Goal: Task Accomplishment & Management: Complete application form

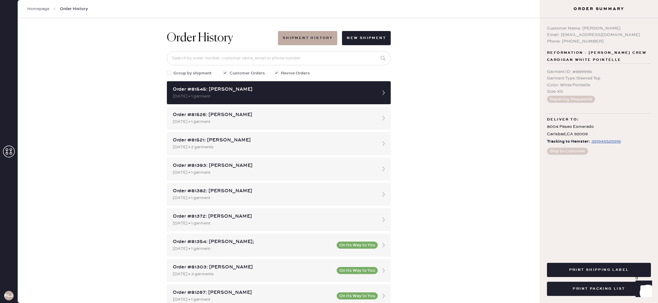
click at [8, 154] on icon at bounding box center [9, 152] width 12 height 12
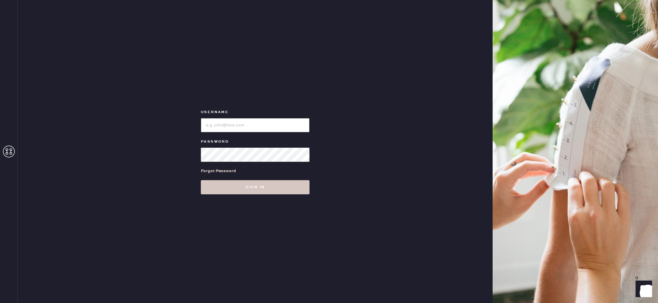
type input "reformationlajolla"
click at [260, 192] on button "Sign in" at bounding box center [255, 187] width 109 height 14
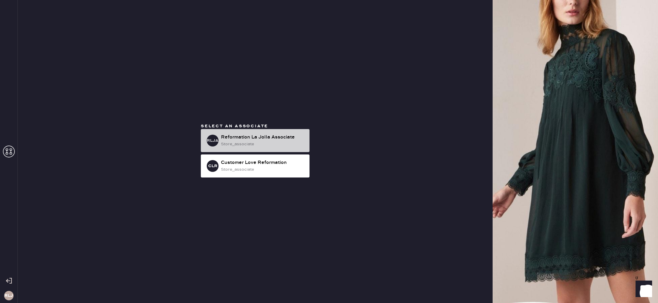
click at [257, 145] on div "store_associate" at bounding box center [263, 144] width 84 height 6
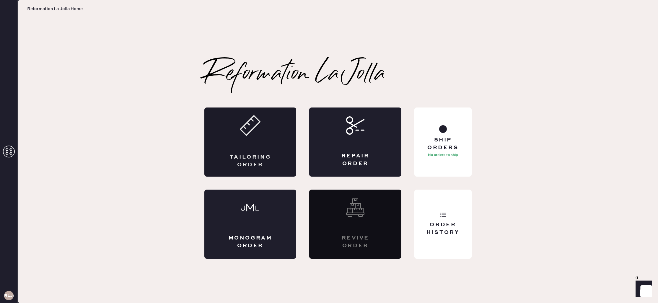
click at [273, 157] on div "Tailoring Order" at bounding box center [250, 142] width 92 height 69
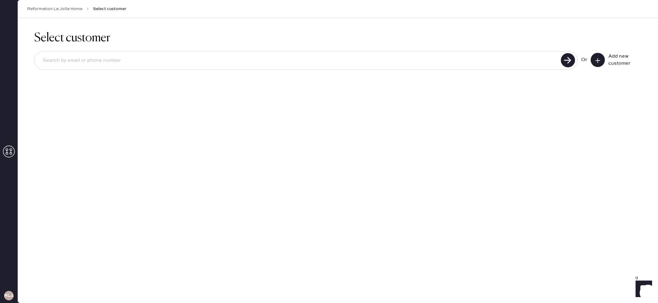
click at [219, 54] on input at bounding box center [298, 61] width 521 height 14
click at [597, 60] on use at bounding box center [597, 60] width 5 height 5
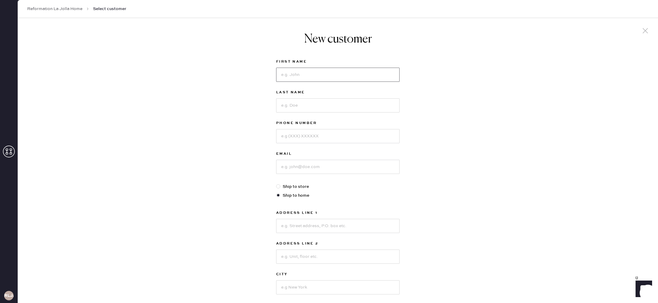
click at [324, 74] on input at bounding box center [337, 75] width 123 height 14
type input "Jordan"
drag, startPoint x: 334, startPoint y: 106, endPoint x: 330, endPoint y: 107, distance: 4.5
click at [331, 107] on input at bounding box center [337, 105] width 123 height 14
type input "Chance"
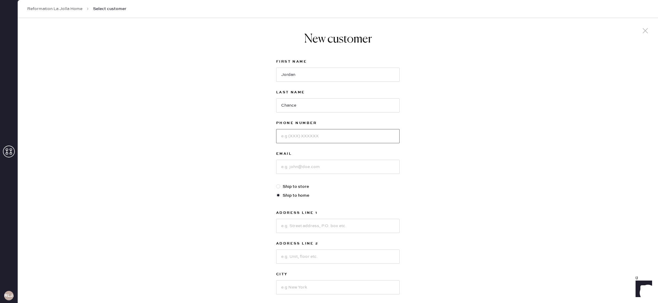
click at [318, 135] on input at bounding box center [337, 136] width 123 height 14
type input "7073726518"
click at [335, 167] on input at bounding box center [337, 167] width 123 height 14
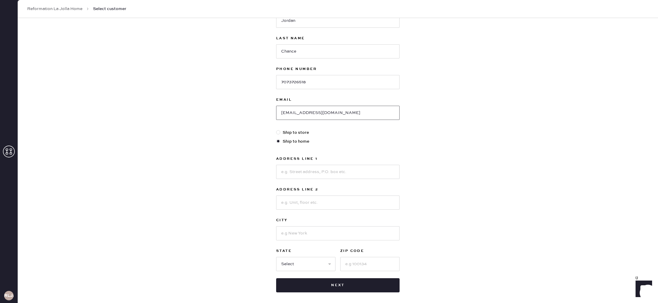
type input "[EMAIL_ADDRESS][DOMAIN_NAME]"
click at [313, 174] on input at bounding box center [337, 172] width 123 height 14
type input "[STREET_ADDRESS]"
click at [330, 209] on input at bounding box center [337, 203] width 123 height 14
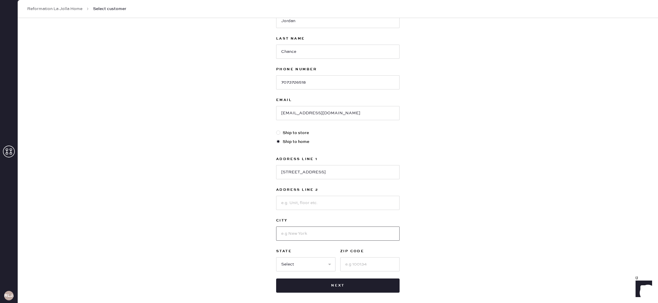
click at [375, 233] on input at bounding box center [337, 234] width 123 height 14
type input "La Jolla"
click at [300, 264] on select "Select AK AL AR AZ CA CO CT [GEOGRAPHIC_DATA] DE FL [GEOGRAPHIC_DATA] HI [GEOGR…" at bounding box center [305, 264] width 59 height 14
select select "CA"
click at [375, 266] on input at bounding box center [369, 264] width 59 height 14
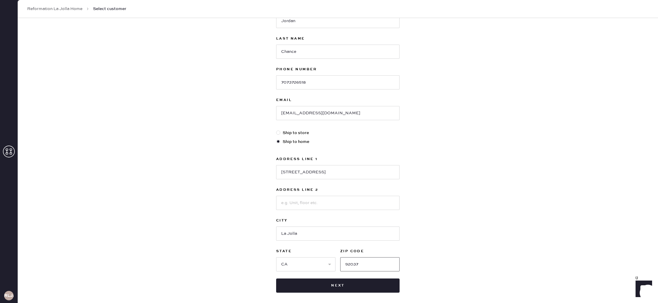
type input "92037"
click at [459, 259] on div "New customer First Name [PERSON_NAME] Last Name Chance Phone Number [PHONE_NUMB…" at bounding box center [338, 147] width 640 height 366
click at [370, 284] on button "Next" at bounding box center [337, 286] width 123 height 14
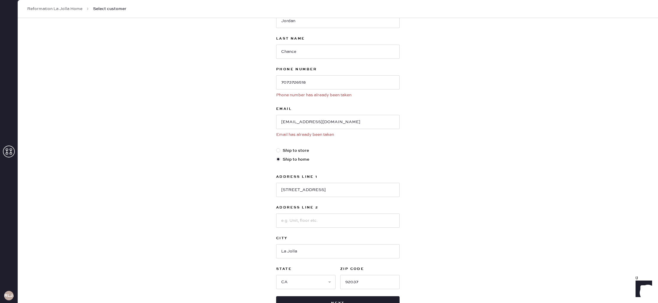
scroll to position [0, 0]
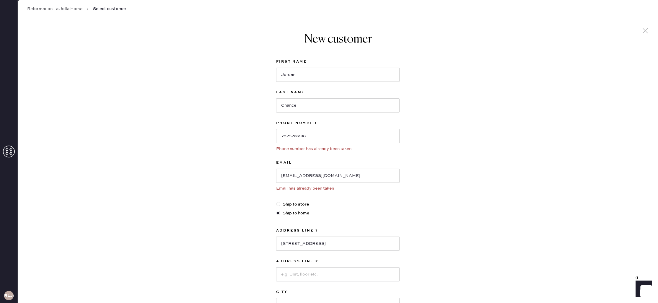
click at [8, 148] on icon at bounding box center [9, 152] width 12 height 12
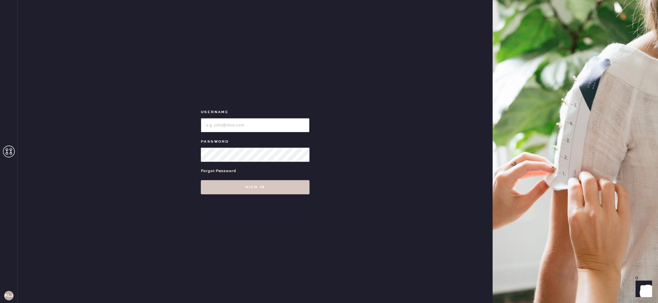
type input "reformationlajolla"
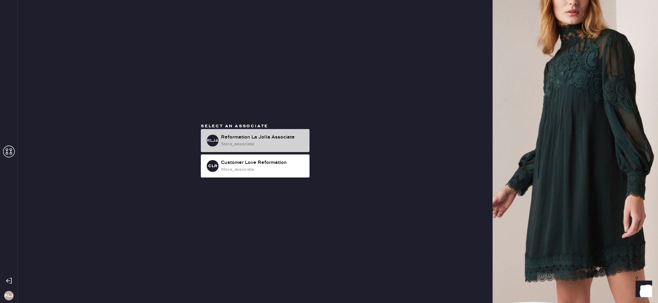
click at [252, 139] on div "Reformation La Jolla Associate" at bounding box center [263, 137] width 84 height 7
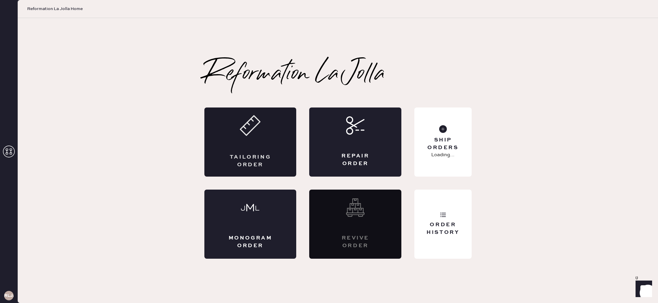
click at [252, 140] on div "Tailoring Order" at bounding box center [250, 142] width 92 height 69
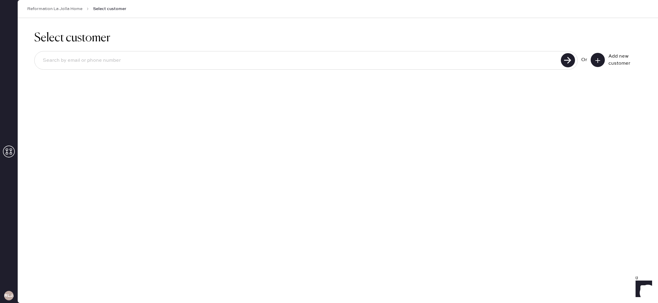
click at [124, 60] on input at bounding box center [298, 61] width 521 height 14
type input "7073726518"
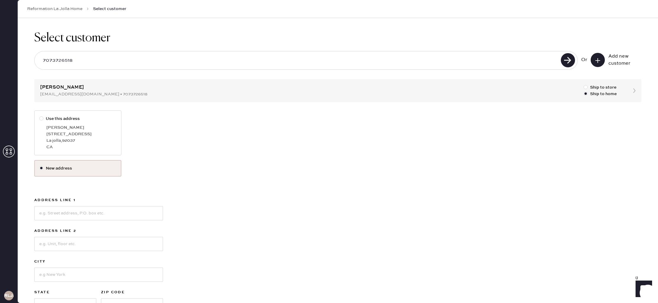
click at [100, 137] on div "[STREET_ADDRESS]" at bounding box center [81, 134] width 70 height 6
click at [40, 116] on input "Use this address" at bounding box center [39, 115] width 0 height 0
radio input "true"
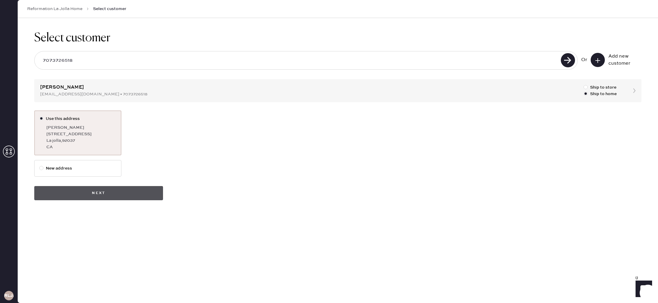
click at [126, 196] on button "Next" at bounding box center [98, 193] width 129 height 14
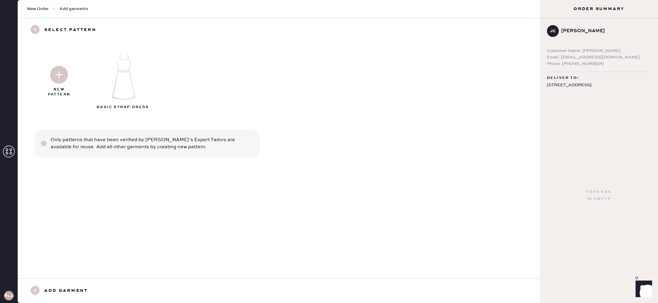
click at [62, 81] on img at bounding box center [59, 75] width 18 height 18
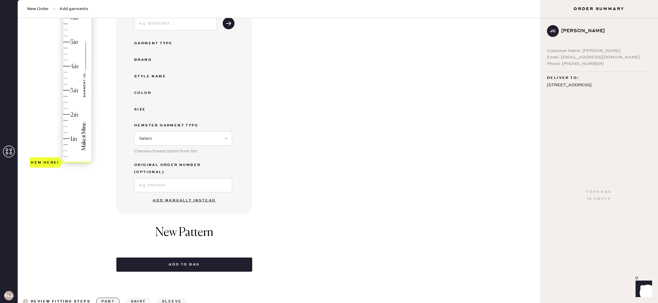
scroll to position [94, 0]
click at [192, 194] on button "Add manually instead" at bounding box center [184, 200] width 70 height 12
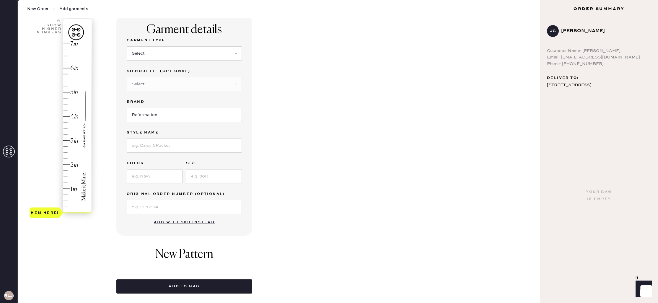
scroll to position [44, 0]
click at [184, 59] on select "Select Basic Skirt Jeans Leggings Pants Shorts Basic Sleeved Dress Basic Sleeve…" at bounding box center [184, 53] width 115 height 14
select select "6"
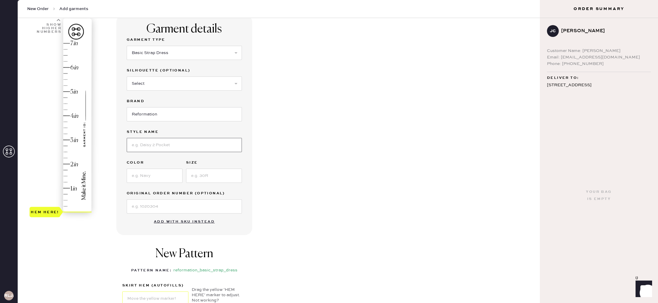
click at [154, 147] on input at bounding box center [184, 145] width 115 height 14
type input "tala linen dress"
click at [153, 179] on input at bounding box center [155, 176] width 56 height 14
type input "angelic"
click at [209, 178] on input at bounding box center [214, 176] width 56 height 14
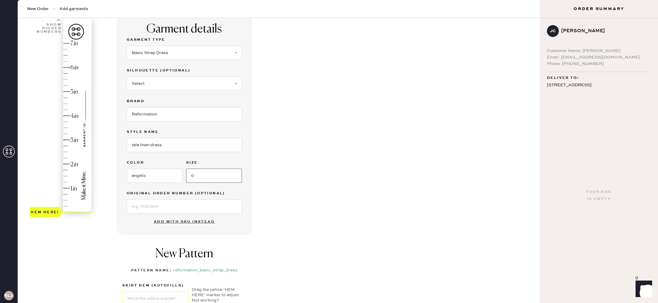
type input "0"
click at [189, 204] on input at bounding box center [184, 206] width 115 height 14
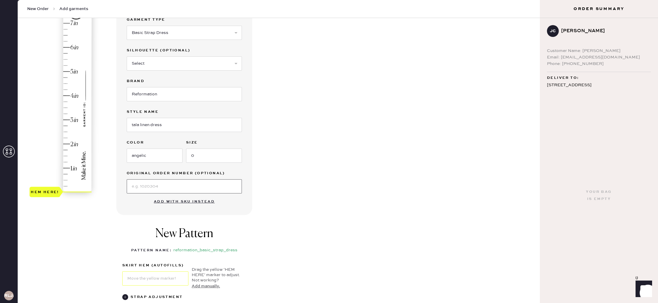
scroll to position [34, 0]
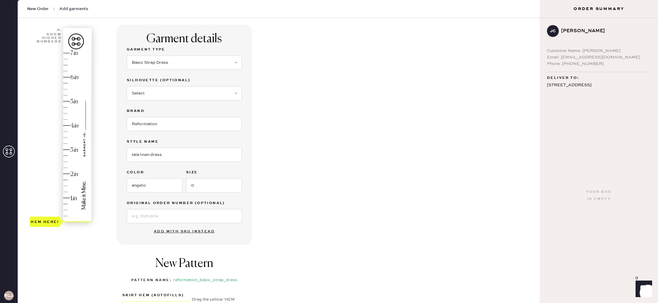
click at [291, 170] on div "Garment details Garment Type Select Basic Skirt Jeans Leggings Pants Shorts Bas…" at bounding box center [325, 201] width 419 height 352
type input "5"
click at [69, 101] on div "Hem here!" at bounding box center [61, 138] width 63 height 174
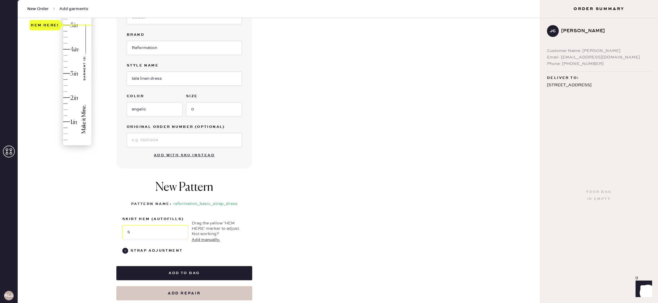
scroll to position [111, 0]
click at [223, 270] on button "Add to bag" at bounding box center [184, 272] width 136 height 14
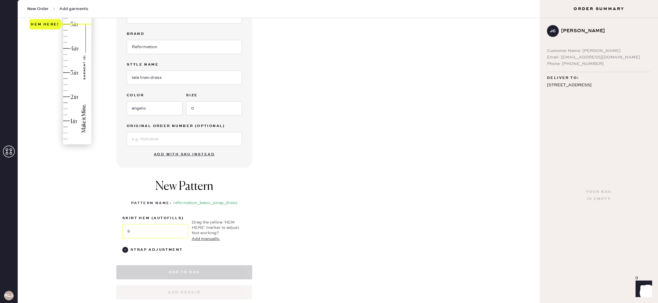
select select "6"
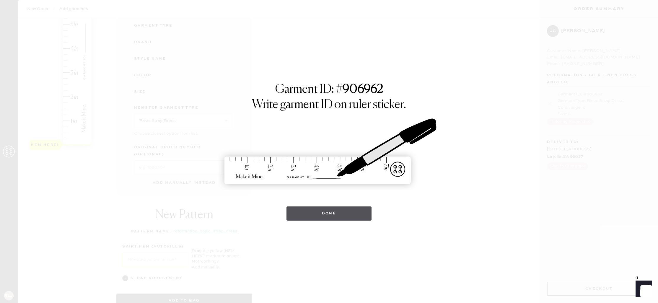
click at [325, 214] on button "Done" at bounding box center [328, 213] width 85 height 14
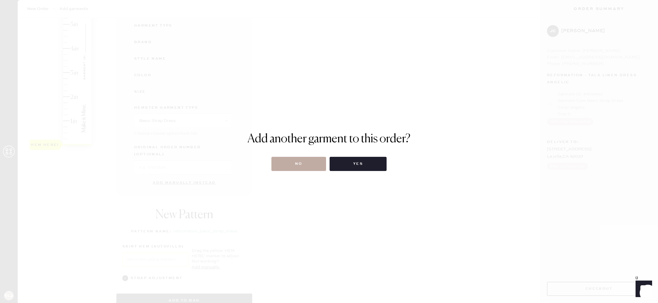
click at [288, 161] on button "No" at bounding box center [298, 164] width 55 height 14
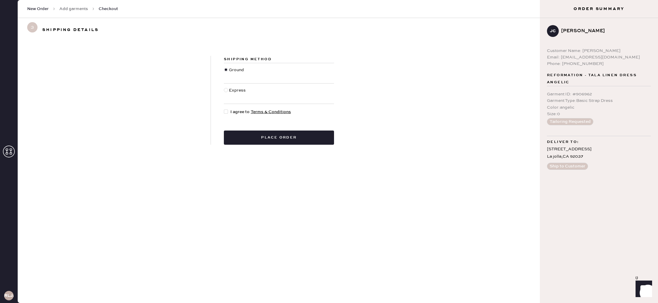
click at [225, 110] on div at bounding box center [226, 112] width 4 height 4
click at [224, 109] on input "I agree to Terms & Conditions" at bounding box center [224, 109] width 0 height 0
checkbox input "true"
click at [275, 135] on button "Place order" at bounding box center [279, 138] width 110 height 14
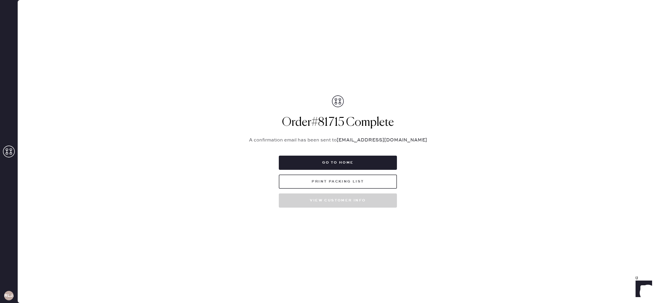
click at [359, 183] on button "Print Packing List" at bounding box center [338, 182] width 118 height 14
click at [9, 151] on icon at bounding box center [9, 152] width 12 height 12
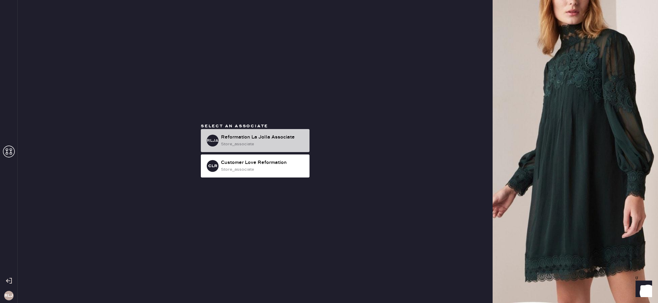
click at [267, 137] on div "Reformation La Jolla Associate" at bounding box center [263, 137] width 84 height 7
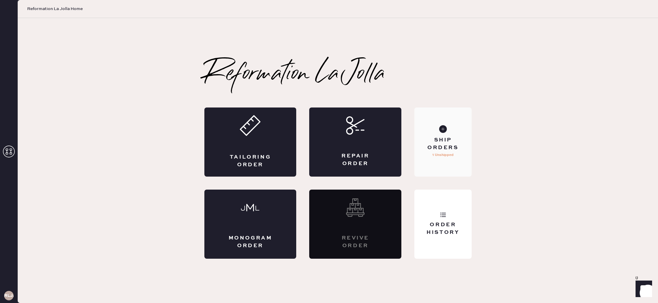
click at [439, 161] on div "Ship Orders 1 Unshipped" at bounding box center [442, 142] width 57 height 69
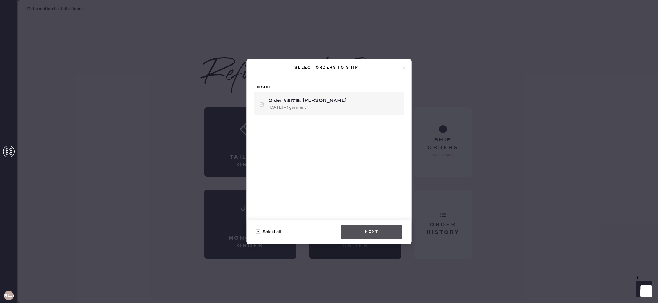
click at [373, 234] on button "Next" at bounding box center [371, 232] width 61 height 14
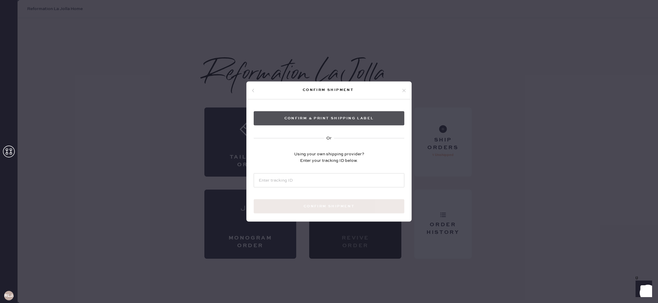
click at [355, 121] on button "Confirm & Print shipping label" at bounding box center [329, 118] width 151 height 14
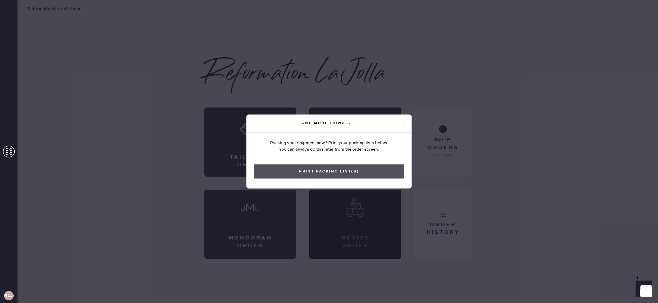
click at [372, 172] on button "Print Packing List(s)" at bounding box center [329, 172] width 151 height 14
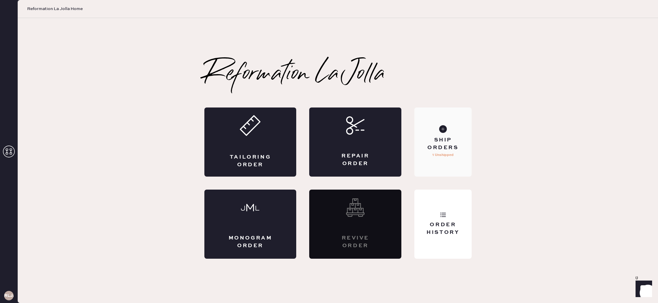
click at [454, 155] on div "Ship Orders 1 Unshipped" at bounding box center [442, 142] width 57 height 69
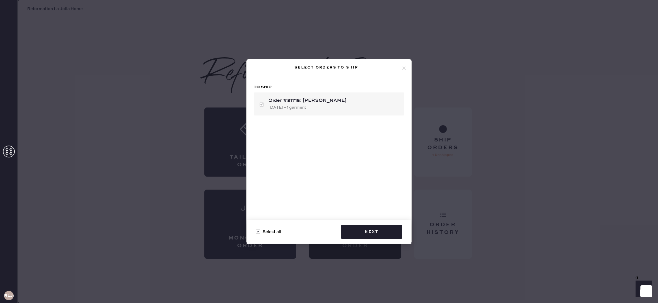
click at [405, 66] on icon at bounding box center [403, 68] width 5 height 5
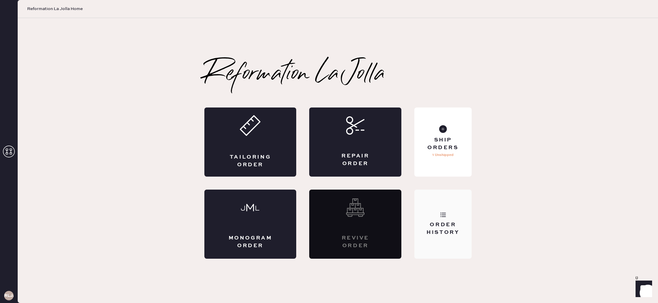
click at [457, 220] on div "Order History" at bounding box center [442, 224] width 57 height 69
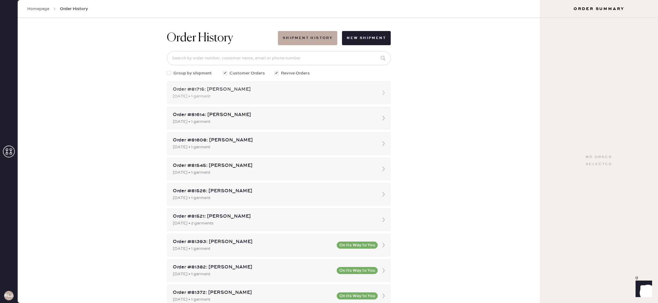
click at [262, 92] on div "Order #81715: [PERSON_NAME]" at bounding box center [273, 89] width 201 height 7
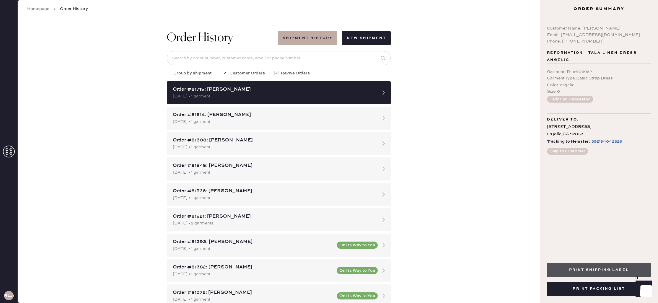
click at [607, 272] on button "Print Shipping Label" at bounding box center [599, 270] width 104 height 14
